Goal: Transaction & Acquisition: Purchase product/service

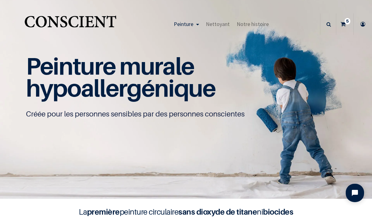
click at [346, 21] on sup "5" at bounding box center [348, 21] width 6 height 6
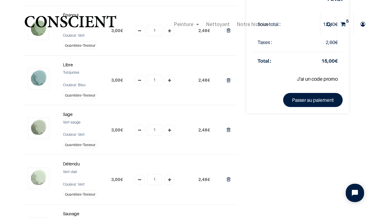
scroll to position [46, 0]
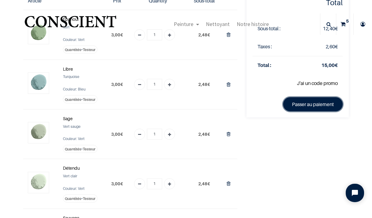
click at [302, 106] on link "Passer au paiement" at bounding box center [313, 104] width 60 height 14
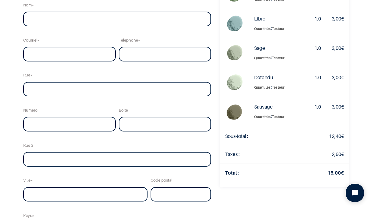
scroll to position [76, 0]
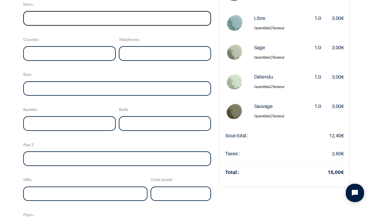
click at [90, 24] on input "text" at bounding box center [117, 18] width 188 height 15
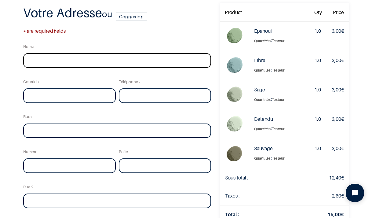
scroll to position [38, 0]
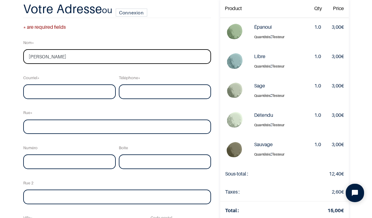
type input "Stephanie Beecroft"
type input "sa_beecroft@yahoo.co.uk"
click at [127, 94] on input "tel" at bounding box center [165, 91] width 93 height 15
type input "0485794556"
click at [64, 126] on input "text" at bounding box center [117, 127] width 188 height 15
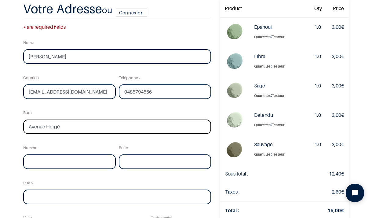
type input "Avenue Hergé"
click at [48, 163] on input "text" at bounding box center [69, 161] width 93 height 15
type input "15"
click at [126, 166] on input "text" at bounding box center [165, 161] width 93 height 15
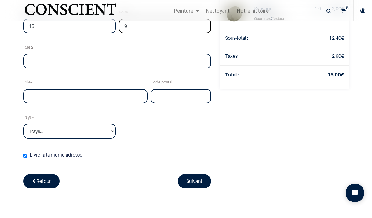
scroll to position [175, 0]
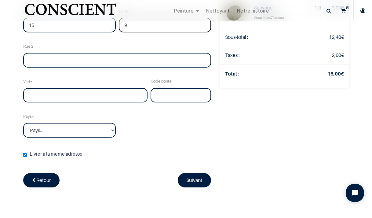
type input "9"
click at [49, 100] on input "text" at bounding box center [85, 95] width 124 height 15
type input "Ixelles"
type input "1050"
click at [23, 123] on select "Pays... Afghanistan Afrique du sud Albanie Algérie" at bounding box center [69, 130] width 93 height 15
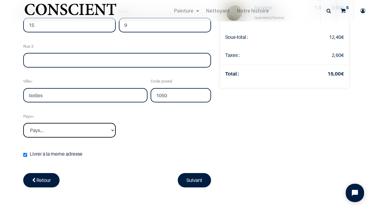
click at [23, 123] on select "Pays... Afghanistan Afrique du sud Albanie Algérie" at bounding box center [69, 130] width 93 height 15
select select "20"
click option "Belgique" at bounding box center [0, 0] width 0 height 0
click at [164, 140] on div "Nom Stephanie Beecroft Courriel sa_beecroft@yahoo.co.uk Téléphone 0485794556 Ru…" at bounding box center [117, 32] width 191 height 266
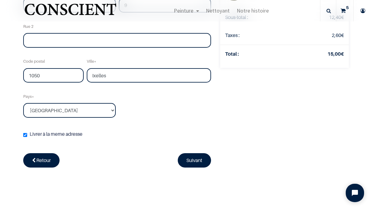
scroll to position [248, 0]
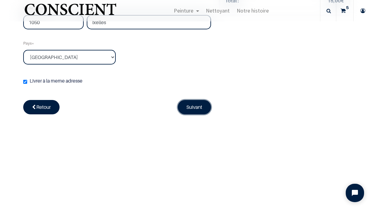
click at [189, 109] on link "Suivant" at bounding box center [195, 107] width 34 height 14
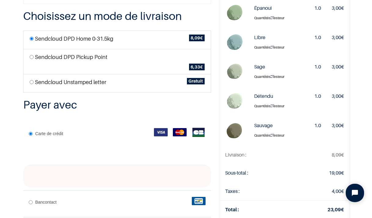
scroll to position [61, 0]
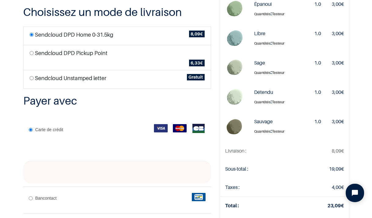
click at [32, 80] on li "Sendcloud Unstamped letter Gratuit" at bounding box center [117, 79] width 188 height 19
radio input "true"
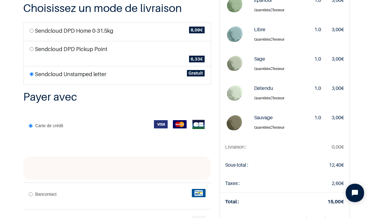
scroll to position [65, 0]
click at [31, 50] on input "radio" at bounding box center [32, 49] width 4 height 4
radio input "true"
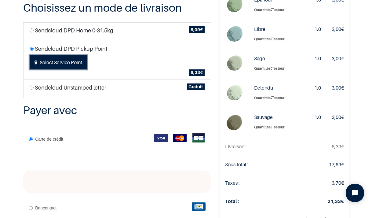
click at [43, 61] on button "Select Service Point" at bounding box center [58, 62] width 57 height 14
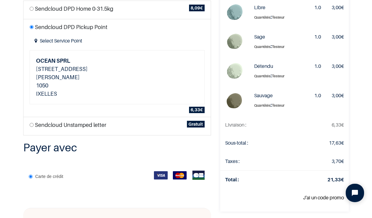
scroll to position [90, 0]
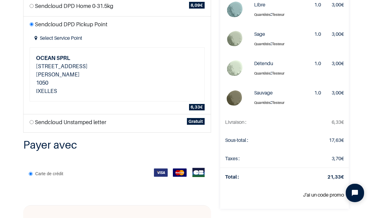
click at [32, 123] on input "radio" at bounding box center [32, 122] width 4 height 4
radio input "true"
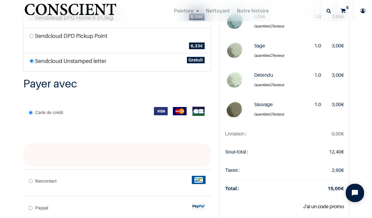
scroll to position [211, 0]
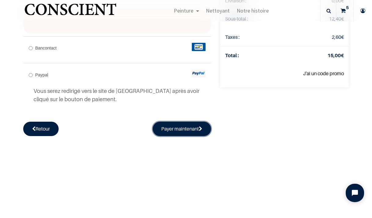
click at [181, 128] on button "Payer maintenant" at bounding box center [182, 129] width 59 height 14
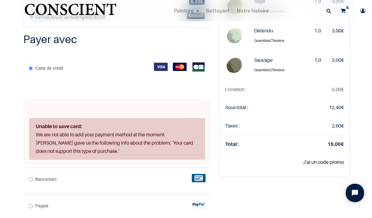
scroll to position [125, 0]
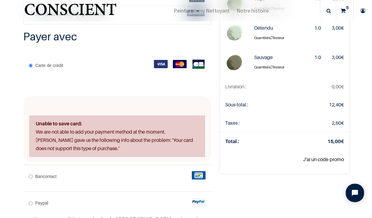
click at [111, 105] on div "Unable to save card: We are not able to add your payment method at the moment. …" at bounding box center [117, 129] width 188 height 65
click at [75, 83] on p at bounding box center [120, 81] width 172 height 8
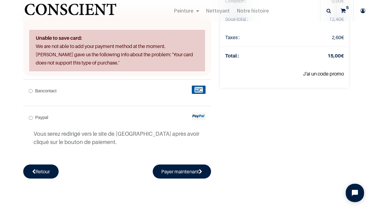
scroll to position [211, 0]
click at [32, 119] on input "Paypal" at bounding box center [31, 118] width 4 height 4
radio input "true"
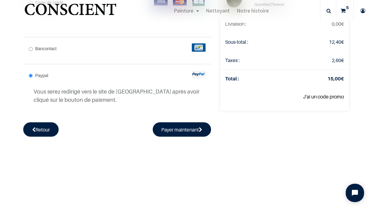
scroll to position [195, 0]
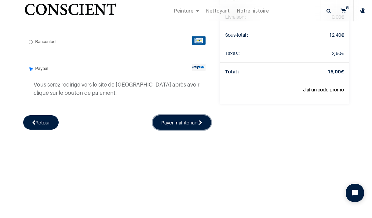
click at [179, 126] on button "Payer maintenant" at bounding box center [182, 122] width 59 height 14
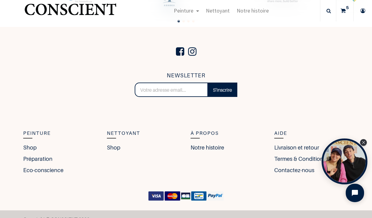
scroll to position [1279, 0]
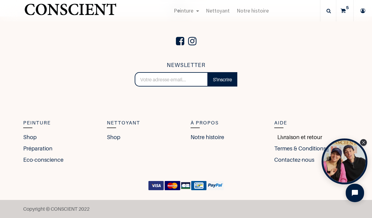
click at [295, 138] on link "Livraison et retour" at bounding box center [298, 137] width 48 height 8
